Goal: Navigation & Orientation: Find specific page/section

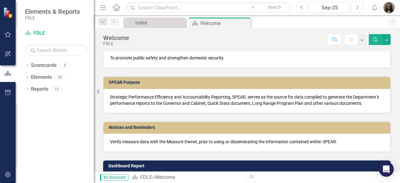
scroll to position [35, 0]
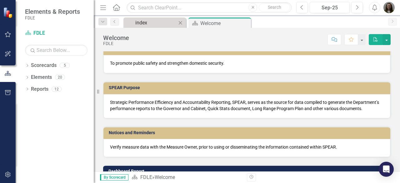
click at [143, 19] on div "index" at bounding box center [155, 23] width 41 height 8
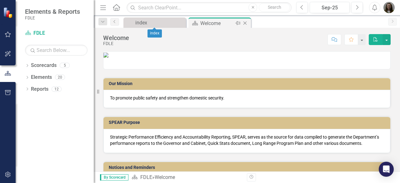
click at [201, 18] on div "Scorecard Welcome Pin Close" at bounding box center [219, 22] width 62 height 10
click at [202, 23] on div "Welcome" at bounding box center [216, 23] width 33 height 8
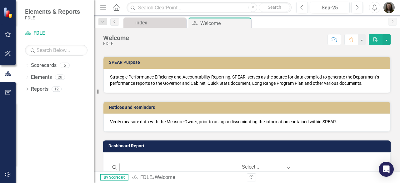
scroll to position [62, 0]
